Goal: Task Accomplishment & Management: Use online tool/utility

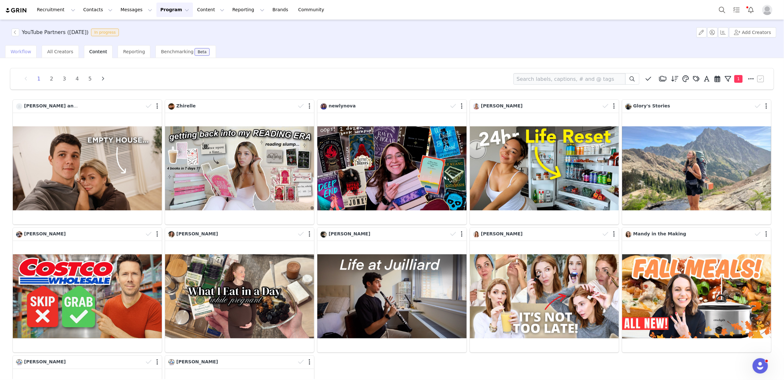
click at [17, 48] on div "Workflow" at bounding box center [20, 51] width 31 height 13
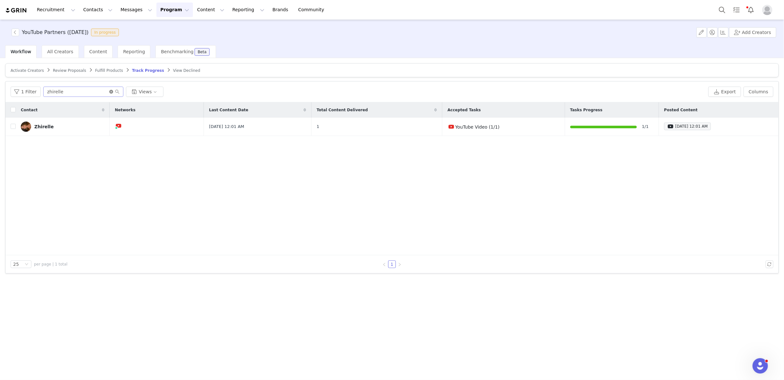
click at [109, 92] on icon "icon: close-circle" at bounding box center [111, 92] width 4 height 4
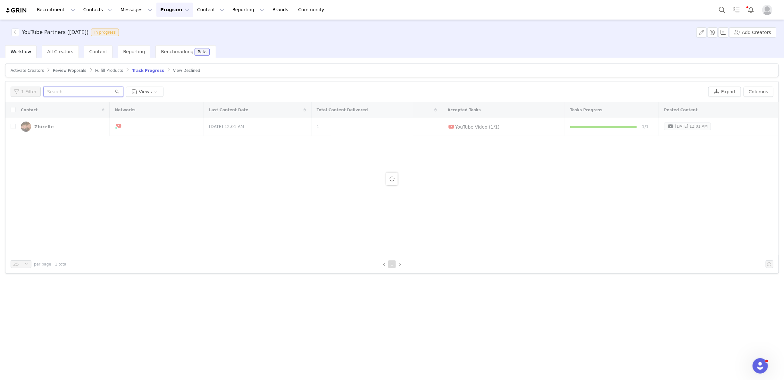
click at [91, 92] on input "text" at bounding box center [83, 92] width 80 height 10
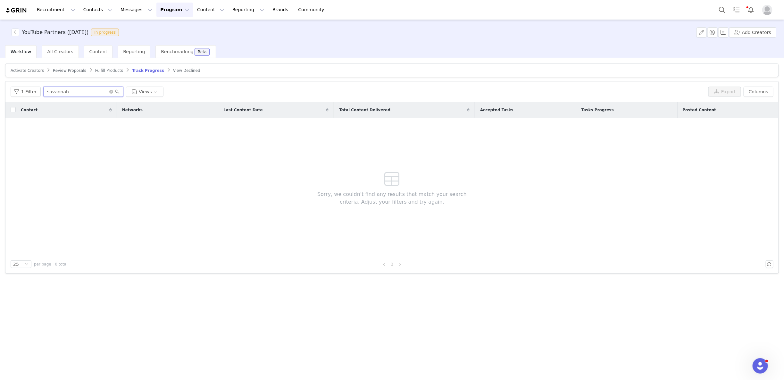
type input "savannah"
click at [29, 71] on span "Activate Creators" at bounding box center [27, 70] width 33 height 4
click at [53, 91] on input "[PERSON_NAME]" at bounding box center [81, 92] width 80 height 10
type input "j"
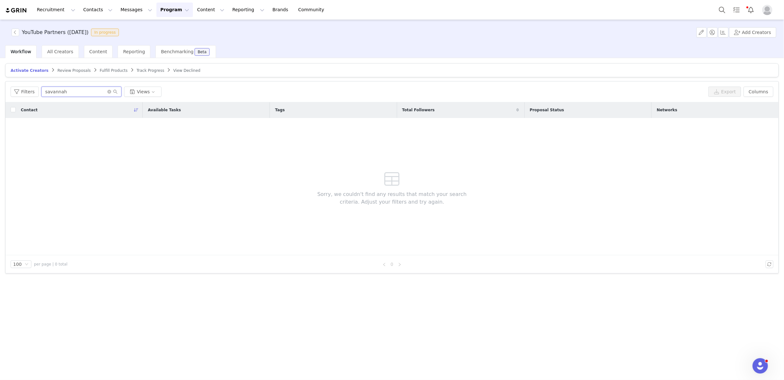
click at [52, 90] on input "savannah" at bounding box center [81, 92] width 80 height 10
click at [51, 90] on input "savannah" at bounding box center [81, 92] width 80 height 10
type input "[PERSON_NAME]"
click at [47, 91] on input "[PERSON_NAME]" at bounding box center [81, 92] width 80 height 10
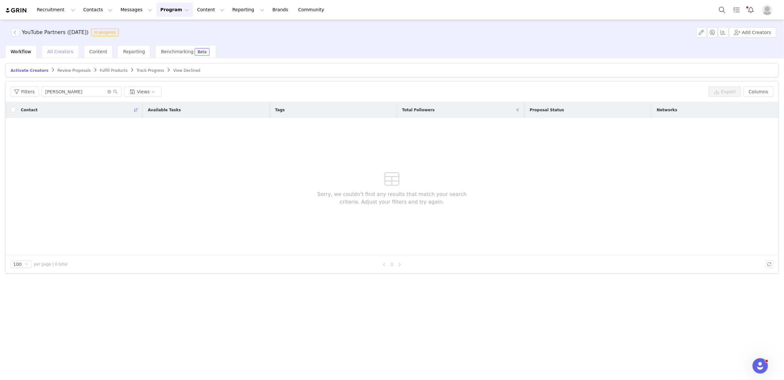
click at [63, 53] on span "All Creators" at bounding box center [60, 51] width 26 height 5
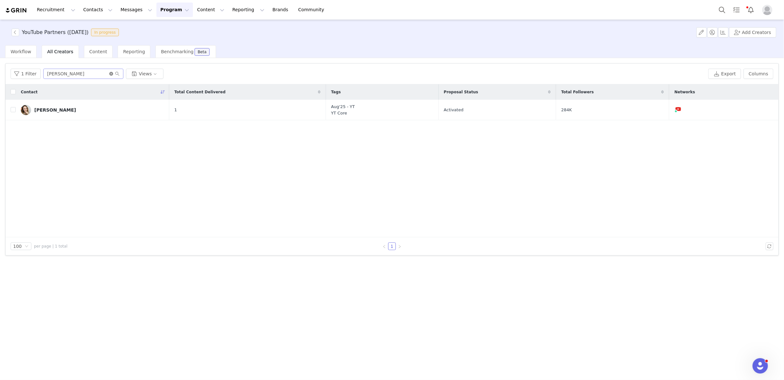
click at [109, 73] on icon "icon: close-circle" at bounding box center [111, 74] width 4 height 4
click at [79, 73] on input "text" at bounding box center [83, 74] width 80 height 10
click at [55, 75] on input "savan" at bounding box center [83, 74] width 80 height 10
type input "[PERSON_NAME]"
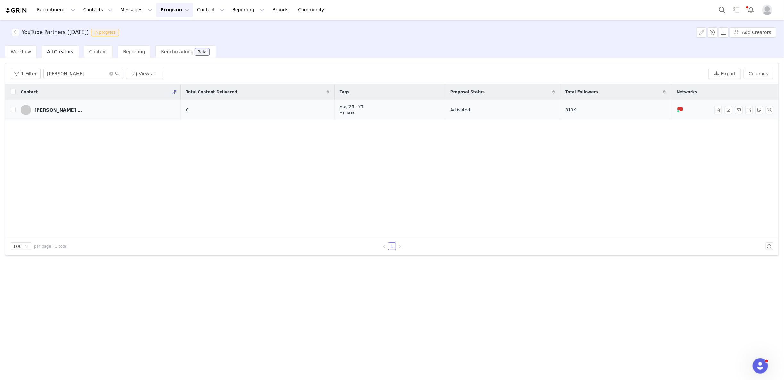
click at [81, 115] on td "[PERSON_NAME] and Sav" at bounding box center [98, 110] width 165 height 21
click at [731, 110] on button "button" at bounding box center [729, 110] width 8 height 8
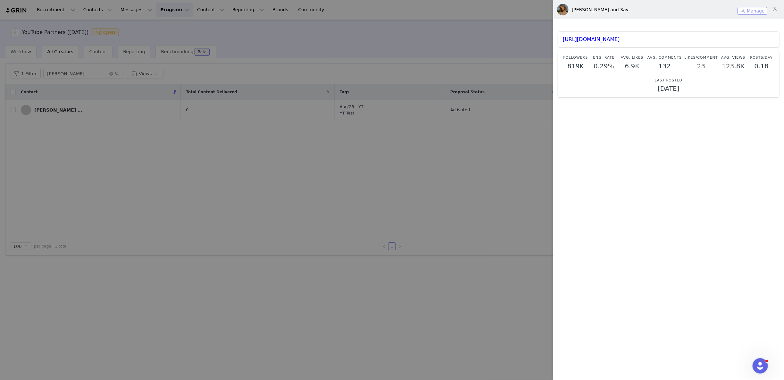
click at [755, 11] on button "Manage" at bounding box center [753, 11] width 30 height 8
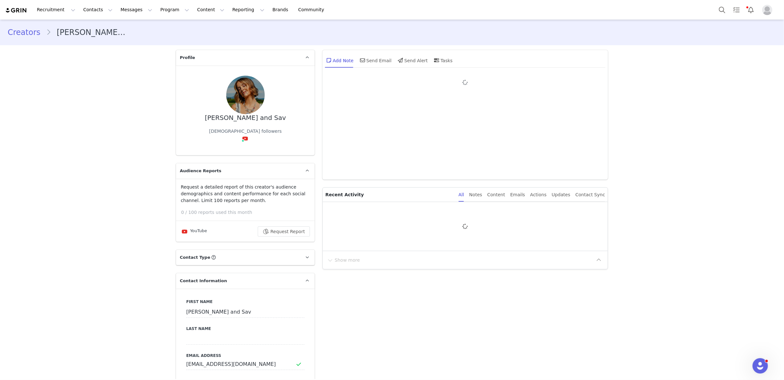
type input "+1 ([GEOGRAPHIC_DATA])"
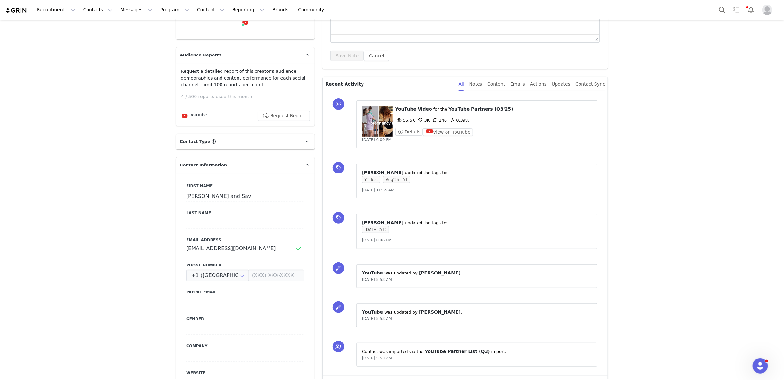
scroll to position [117, 0]
click at [268, 132] on p "Contact Type Contact type can be Creator, Prospect, Application, or Manager." at bounding box center [237, 139] width 123 height 15
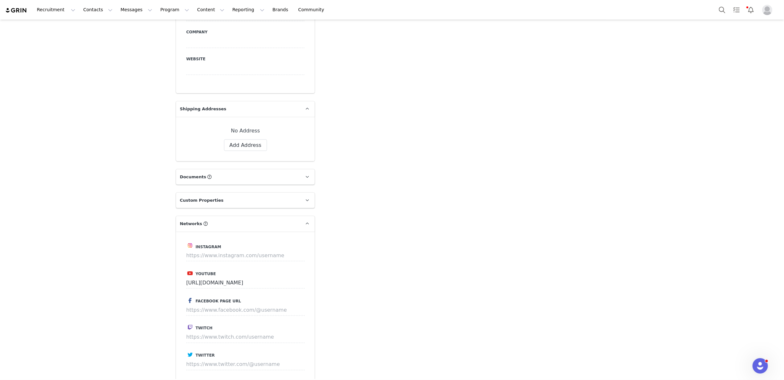
scroll to position [493, 0]
click at [220, 249] on input at bounding box center [245, 255] width 119 height 12
paste input "[URL][DOMAIN_NAME]"
click at [297, 249] on button "Save" at bounding box center [292, 255] width 23 height 12
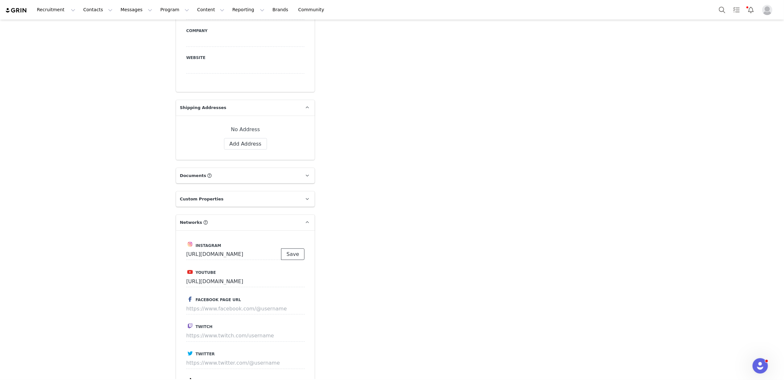
scroll to position [0, 0]
type input "[URL][DOMAIN_NAME]"
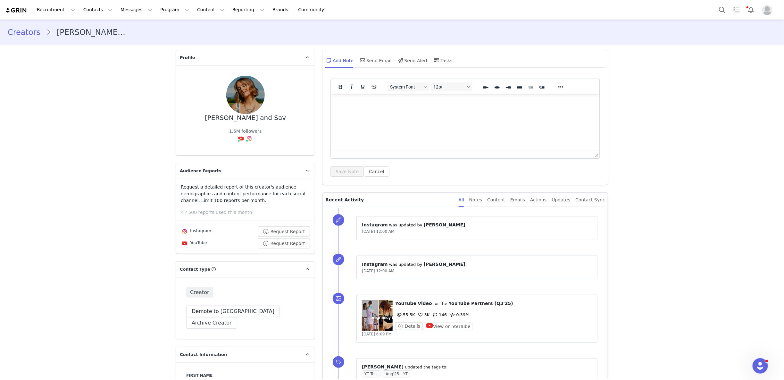
click at [26, 33] on link "Creators" at bounding box center [27, 33] width 38 height 12
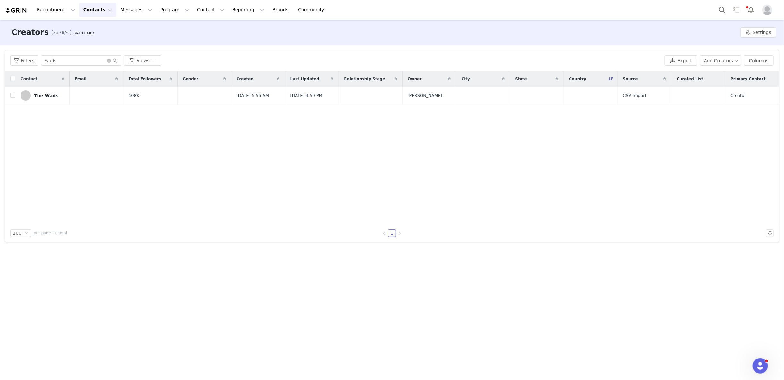
click at [103, 15] on button "Contacts Contacts" at bounding box center [98, 10] width 37 height 14
click at [170, 11] on button "Program Program" at bounding box center [175, 10] width 37 height 14
click at [175, 29] on div "Activations" at bounding box center [171, 28] width 43 height 7
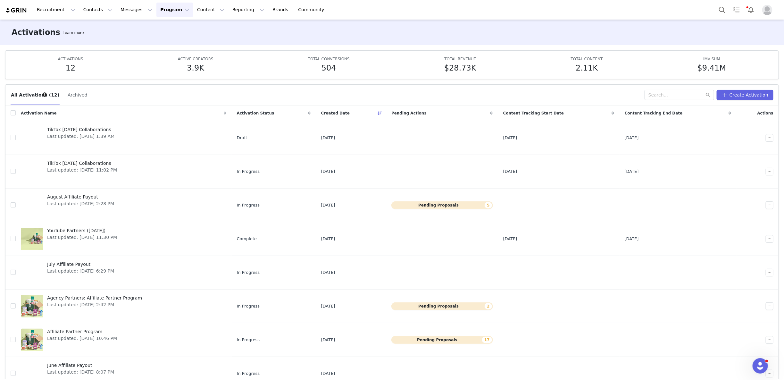
click at [23, 61] on div "ACTIVATIONS 12 ACTIVE CREATORS 3.9K TOTAL CONVERSIONS 504 TOTAL REVENUE $28.73K…" at bounding box center [392, 65] width 763 height 18
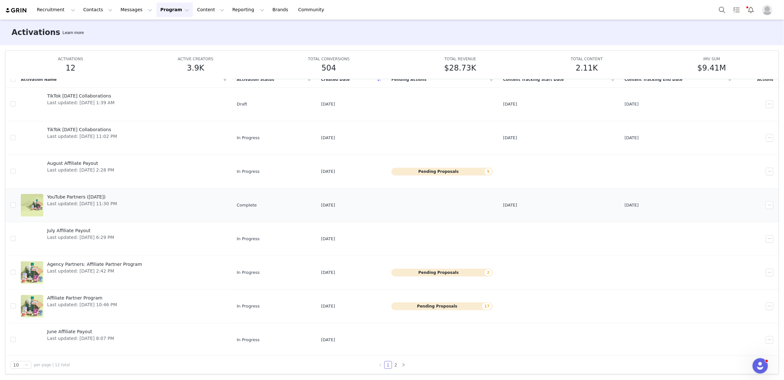
click at [102, 203] on span "Last updated: [DATE] 11:30 PM" at bounding box center [82, 203] width 70 height 7
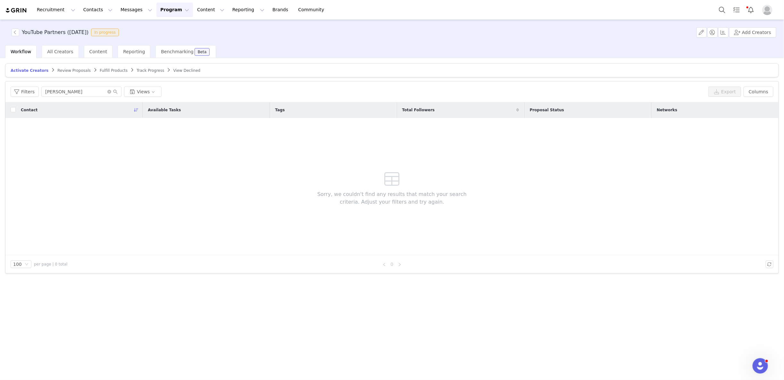
click at [144, 71] on span "Track Progress" at bounding box center [151, 70] width 28 height 4
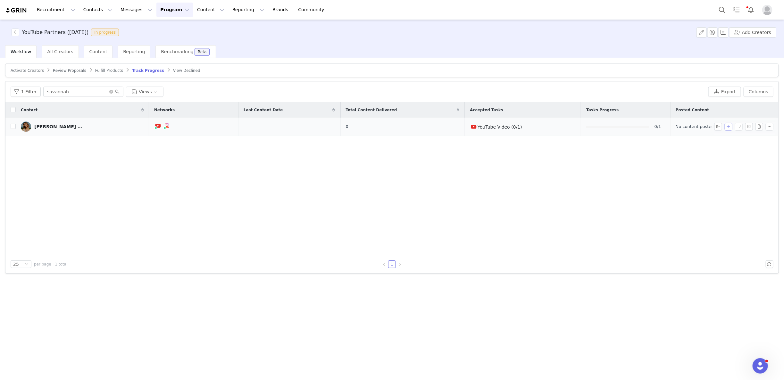
click at [729, 126] on button "button" at bounding box center [729, 127] width 8 height 8
click at [691, 124] on div "Select Task" at bounding box center [674, 126] width 79 height 10
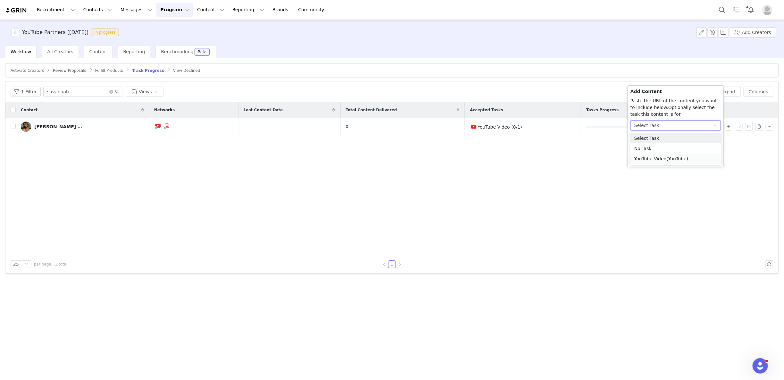
click at [667, 160] on span "(YouTube)" at bounding box center [678, 158] width 22 height 5
click at [657, 148] on p "The URL should match the selected task" at bounding box center [676, 145] width 90 height 6
click at [653, 141] on div "The URL should match the selected task" at bounding box center [676, 139] width 90 height 17
click at [653, 138] on input "text" at bounding box center [676, 136] width 90 height 10
paste input "[URL][DOMAIN_NAME]"
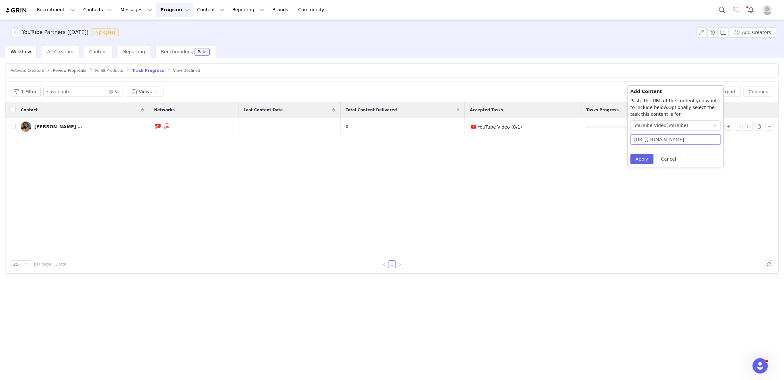
scroll to position [0, 19]
type input "[URL][DOMAIN_NAME]"
click at [643, 162] on button "Apply" at bounding box center [642, 159] width 23 height 10
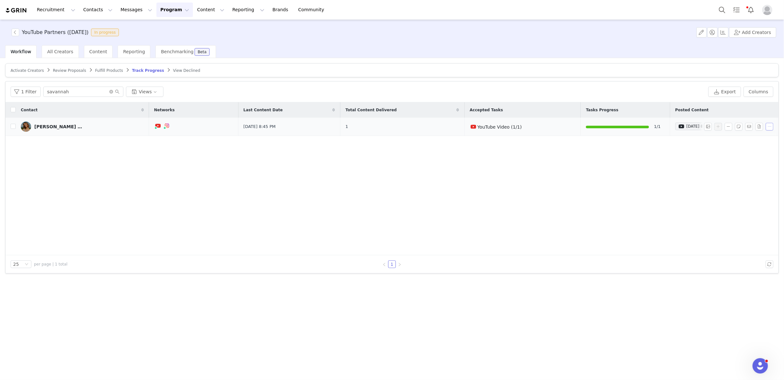
click at [772, 126] on button "button" at bounding box center [770, 127] width 8 height 8
click at [761, 125] on button "button" at bounding box center [760, 127] width 8 height 8
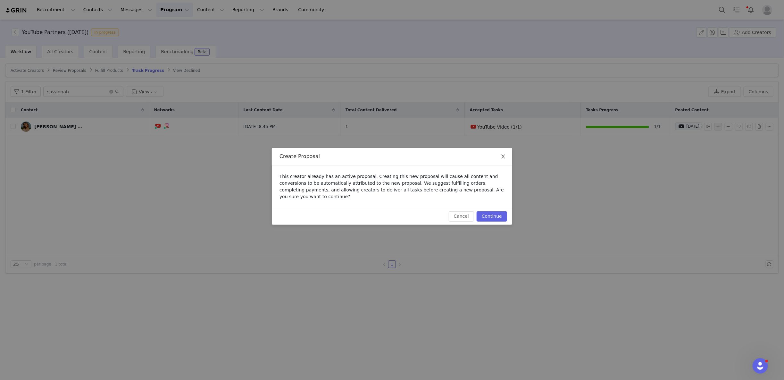
click at [504, 155] on icon "icon: close" at bounding box center [503, 156] width 5 height 5
